Goal: Information Seeking & Learning: Learn about a topic

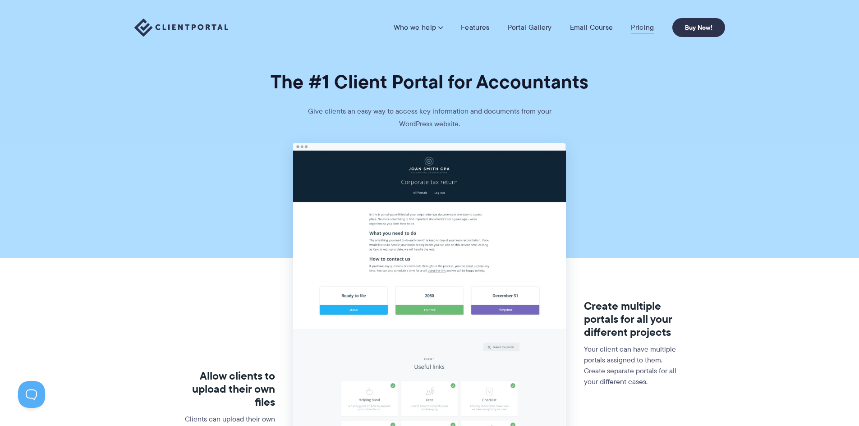
click at [636, 28] on link "Pricing" at bounding box center [642, 27] width 23 height 9
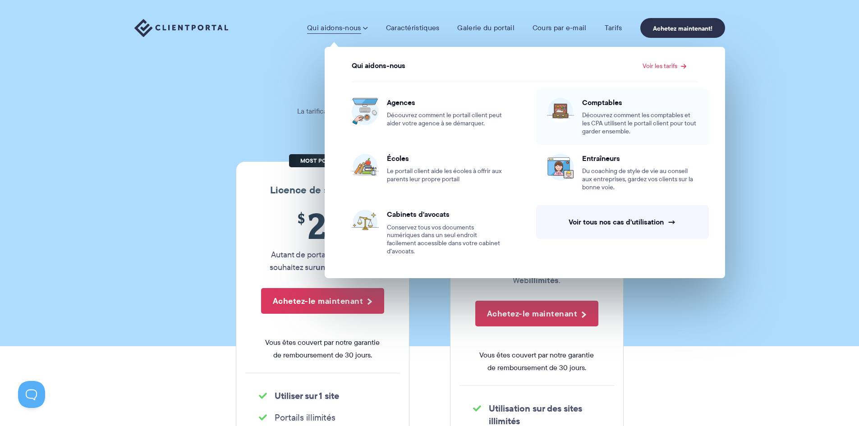
click at [610, 105] on font "Comptables" at bounding box center [602, 102] width 40 height 11
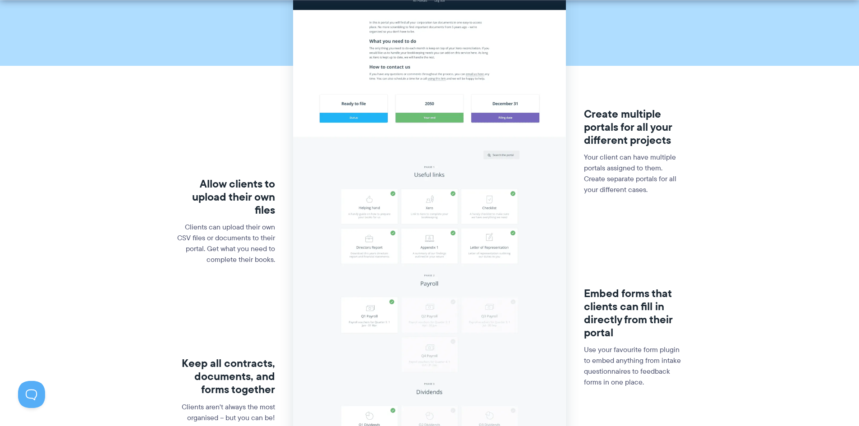
scroll to position [193, 0]
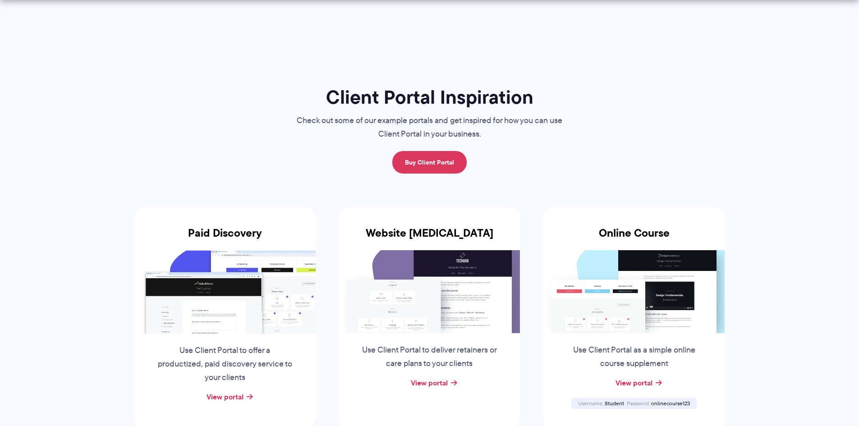
scroll to position [1299, 0]
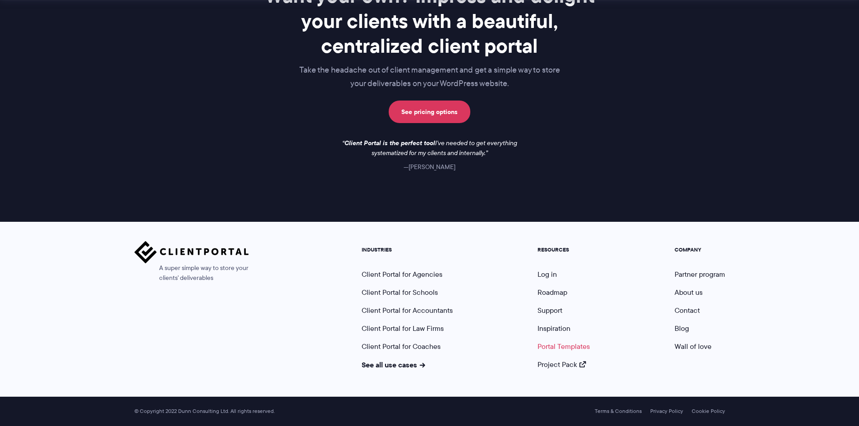
click at [573, 346] on link "Portal Templates" at bounding box center [564, 346] width 52 height 10
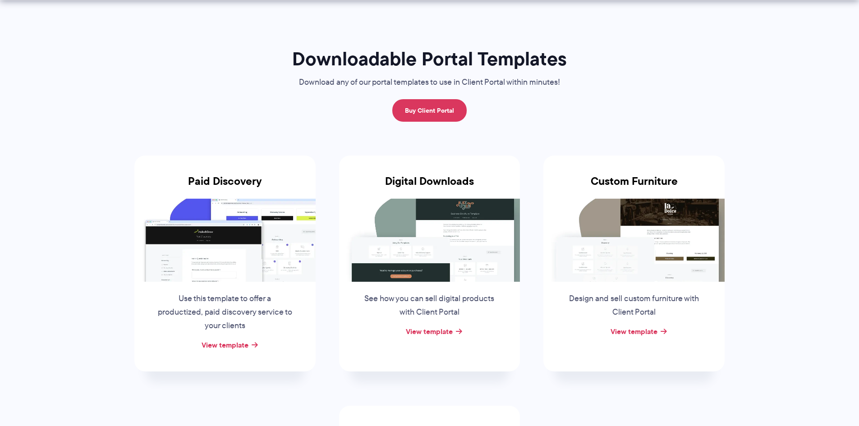
scroll to position [180, 0]
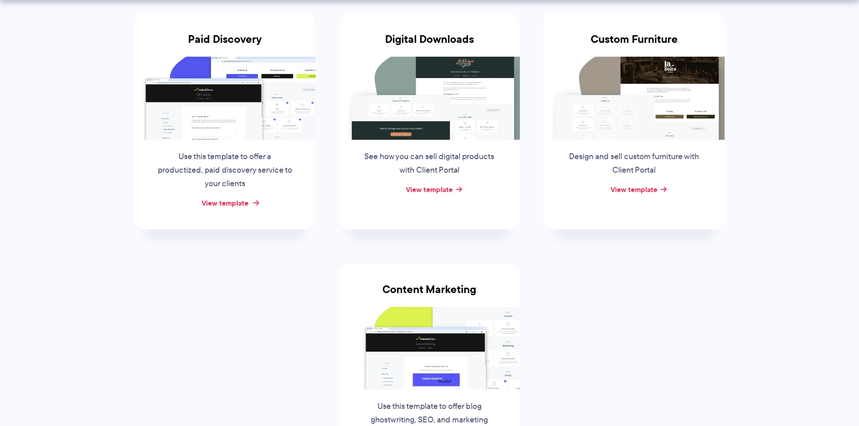
click at [231, 198] on link "View template" at bounding box center [225, 203] width 47 height 11
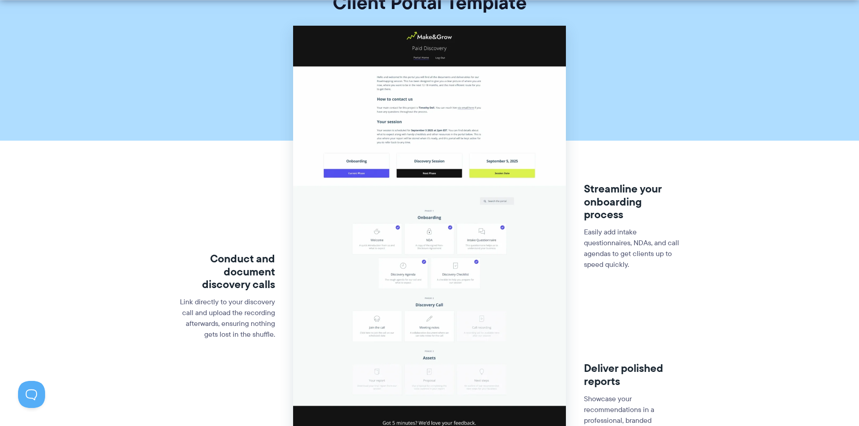
scroll to position [180, 0]
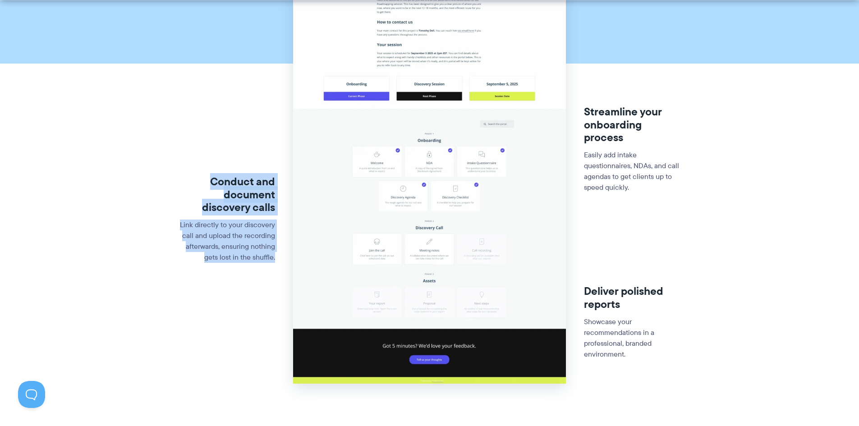
drag, startPoint x: 280, startPoint y: 260, endPoint x: 210, endPoint y: 181, distance: 105.7
click at [210, 181] on div "Conduct and document discovery calls Link directly to your discovery call and u…" at bounding box center [429, 239] width 506 height 346
copy div "Conduct and document discovery calls Link directly to your discovery call and u…"
